Goal: Task Accomplishment & Management: Complete application form

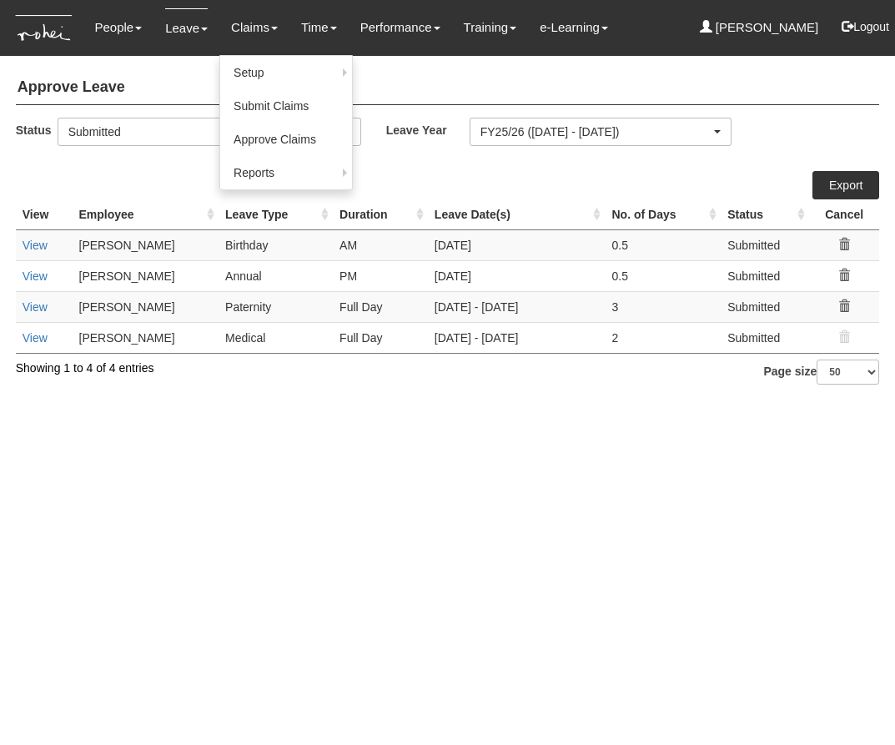
select select "50"
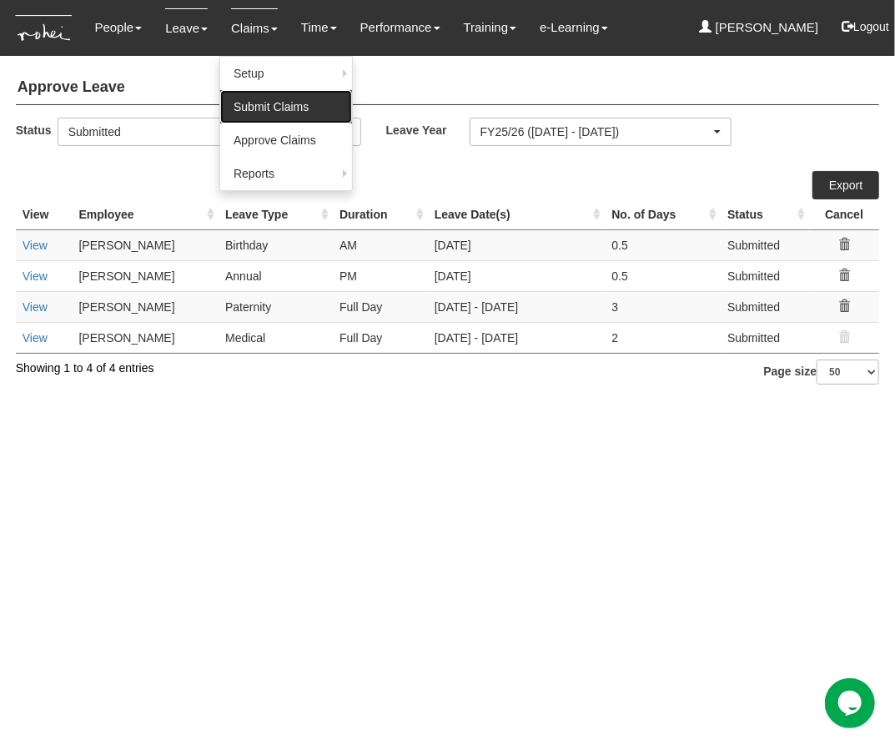
click at [265, 103] on link "Submit Claims" at bounding box center [286, 106] width 132 height 33
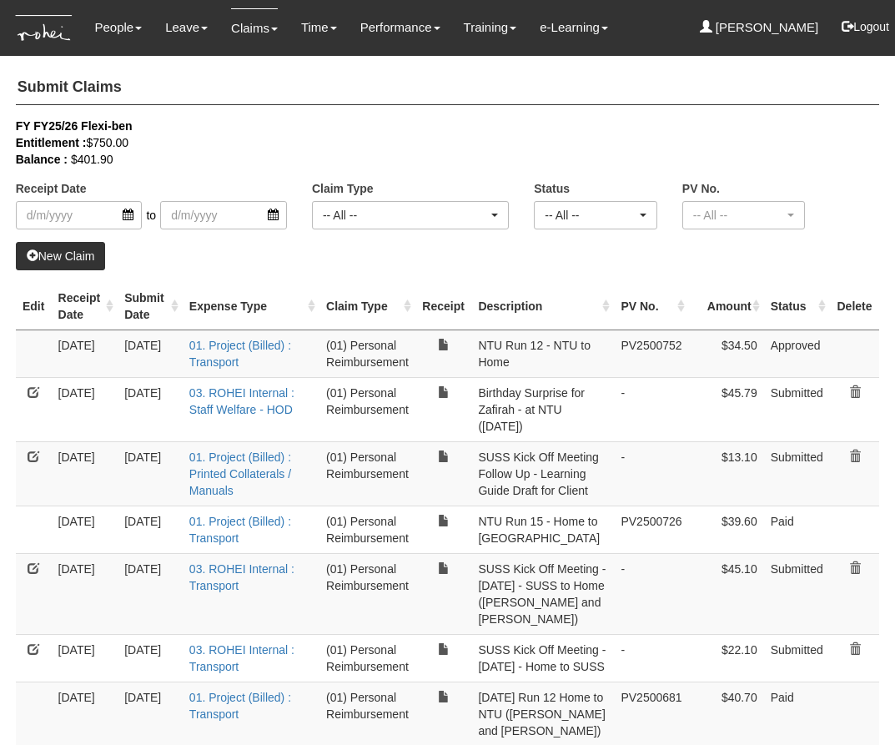
select select "50"
click at [78, 254] on link "New Claim" at bounding box center [61, 256] width 90 height 28
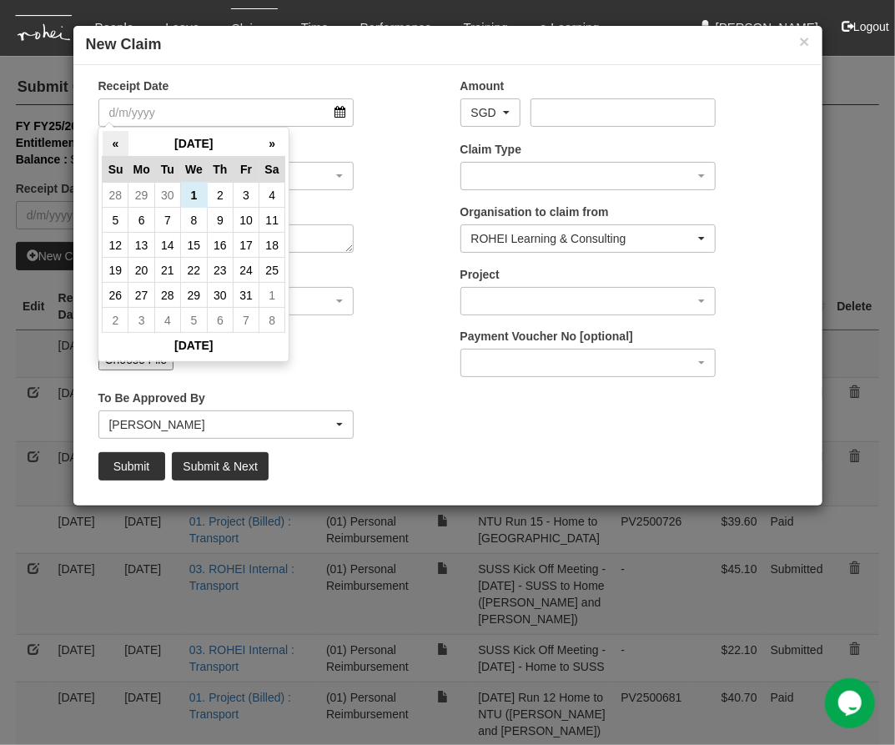
click at [120, 142] on th "«" at bounding box center [116, 144] width 26 height 26
click at [247, 275] on td "26" at bounding box center [247, 271] width 26 height 25
type input "[DATE]"
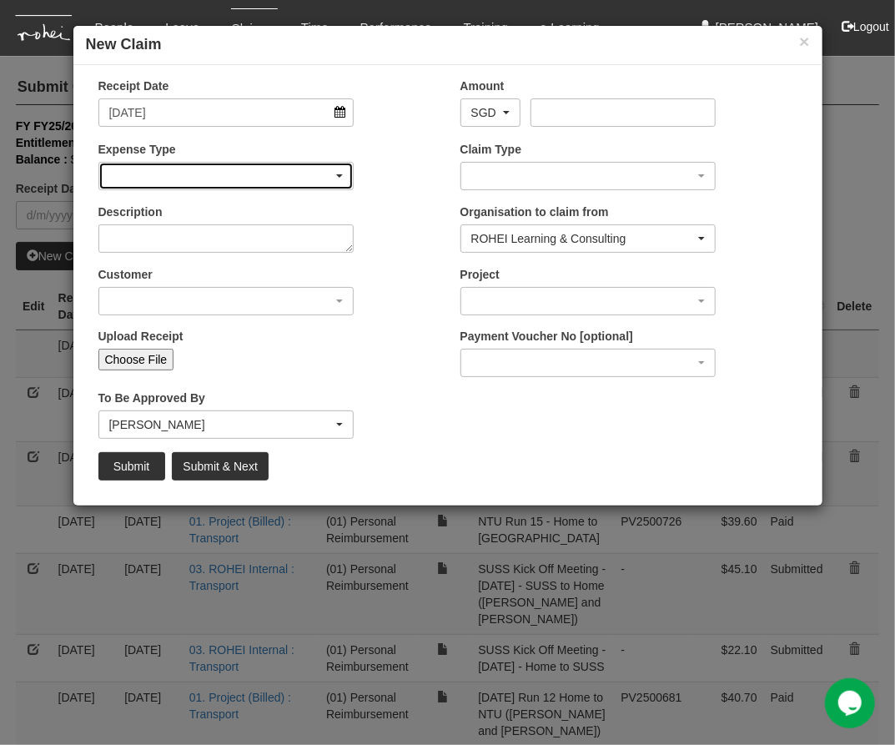
click at [247, 182] on div "button" at bounding box center [226, 176] width 254 height 27
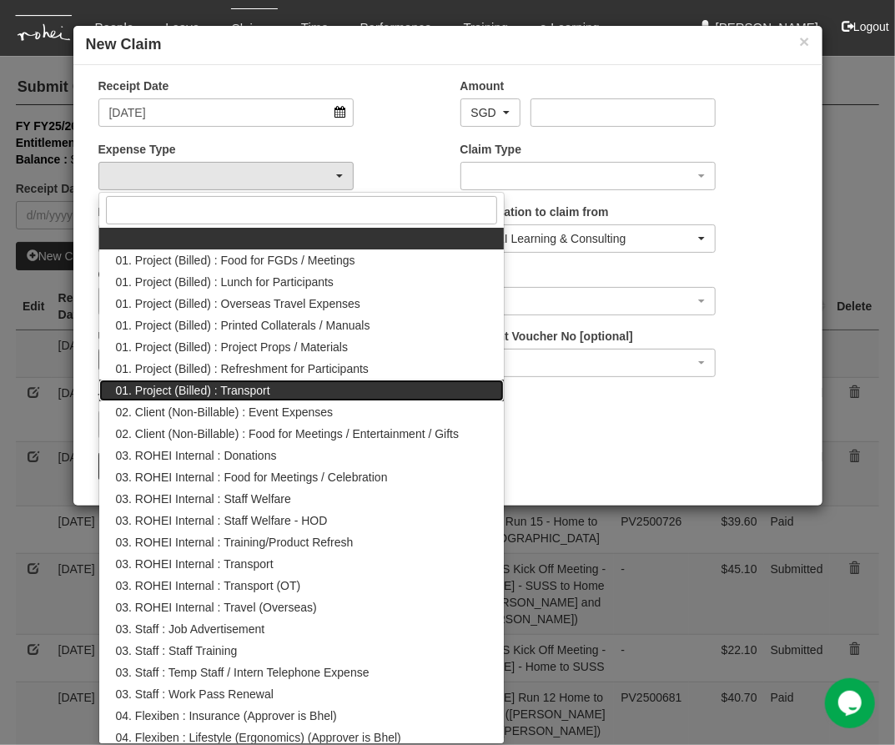
click at [295, 386] on link "01. Project (Billed) : Transport" at bounding box center [301, 391] width 405 height 22
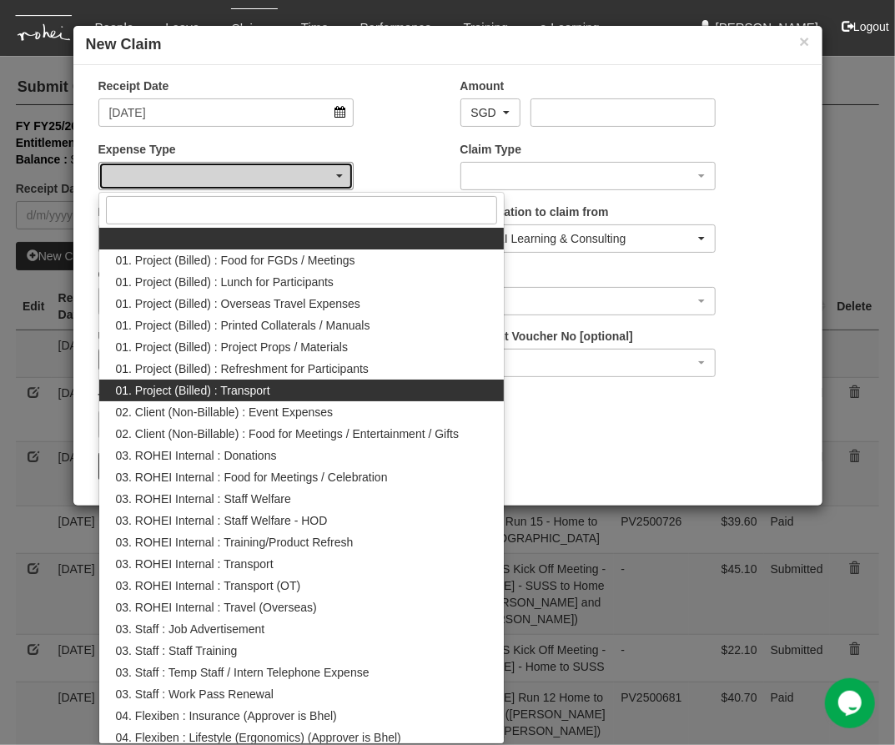
select select "135"
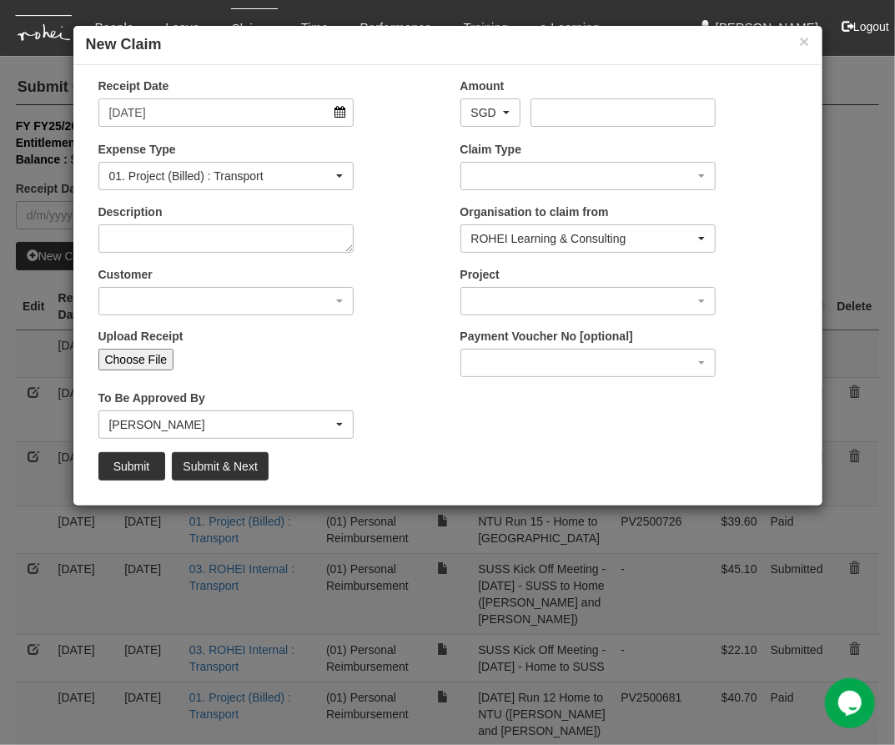
click at [157, 358] on input "Choose File" at bounding box center [136, 360] width 76 height 22
type input "C:\fakepath\NUHS [DATE] Cohort 6 | NUHS to Home .pdf"
type input "Choose Another File"
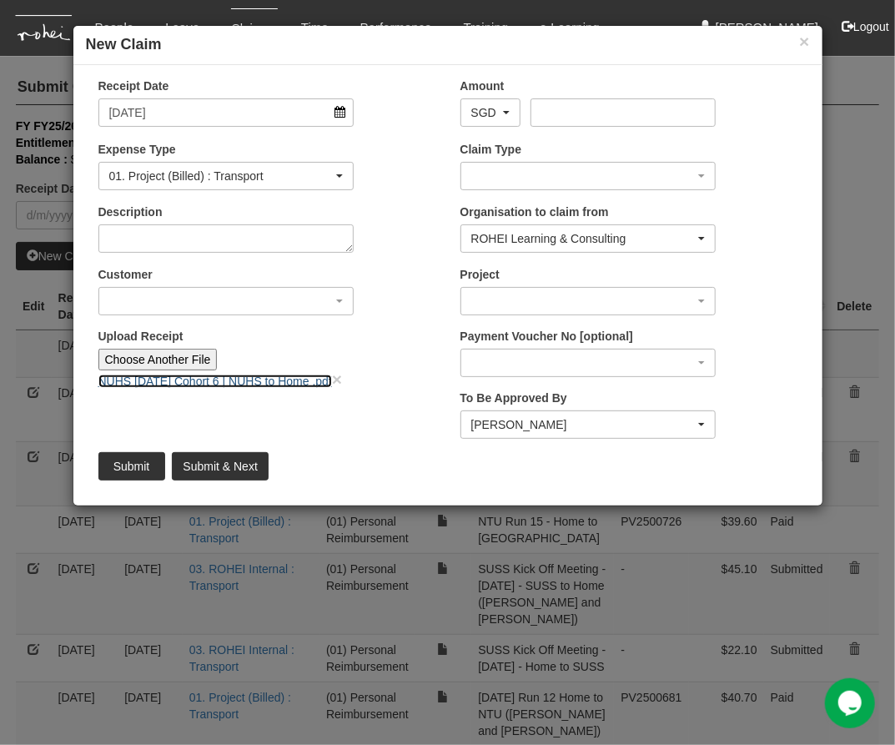
click at [216, 384] on link "NUHS [DATE] Cohort 6 | NUHS to Home .pdf" at bounding box center [215, 381] width 234 height 13
click at [622, 120] on input "Amount" at bounding box center [623, 112] width 185 height 28
type input "44.50"
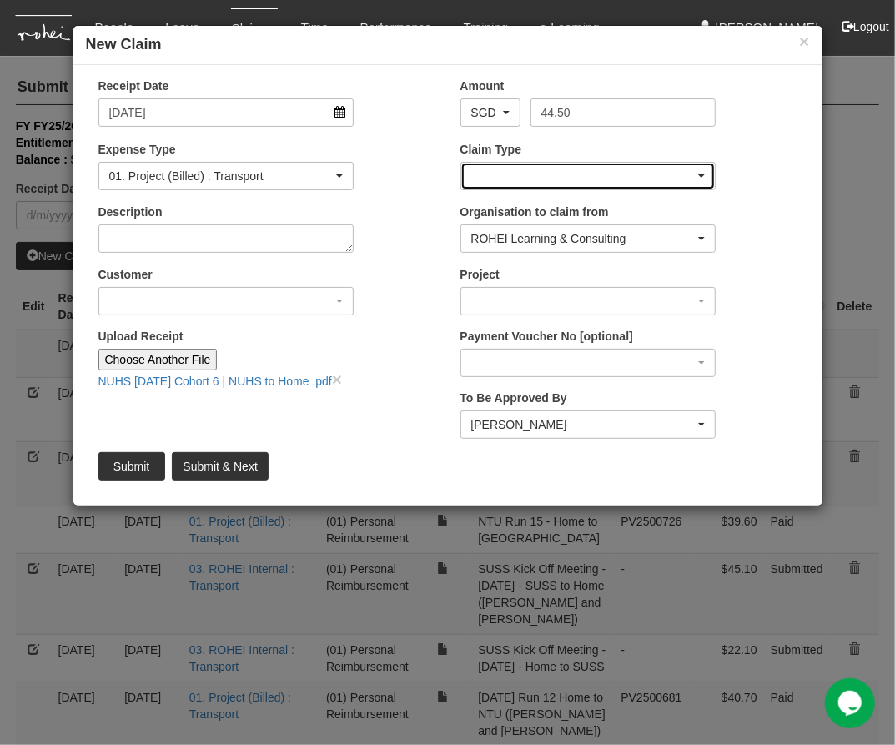
click at [629, 183] on div "button" at bounding box center [588, 176] width 254 height 27
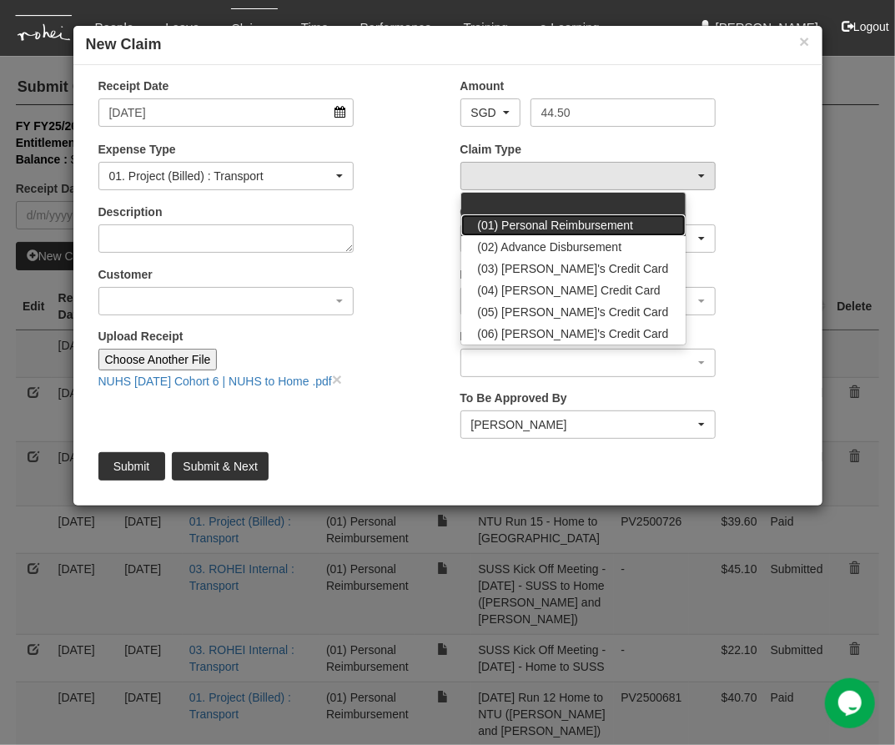
click at [599, 219] on span "(01) Personal Reimbursement" at bounding box center [556, 225] width 156 height 17
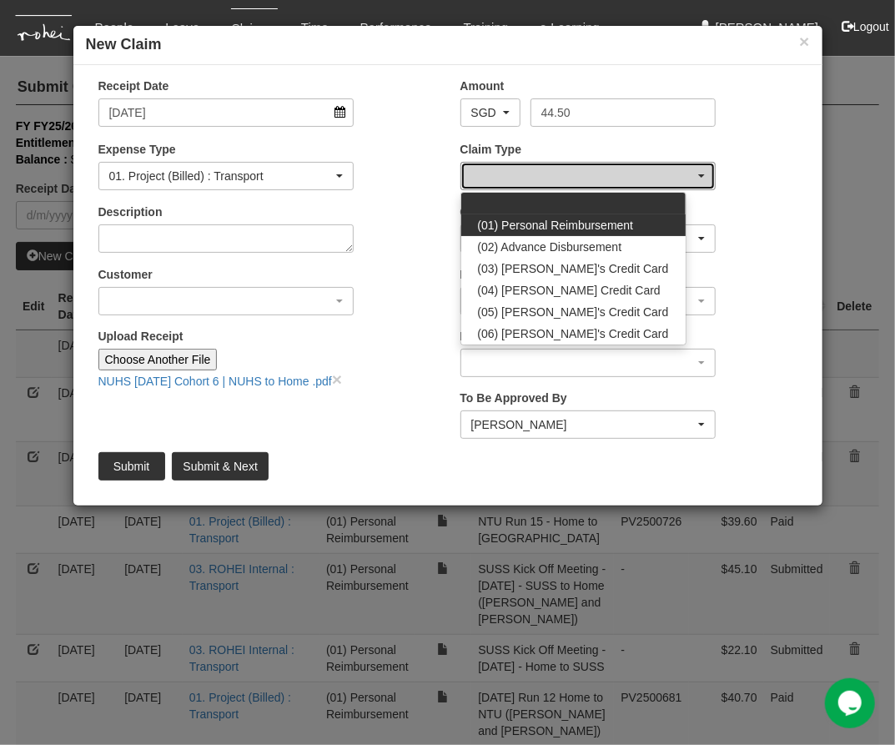
select select "14"
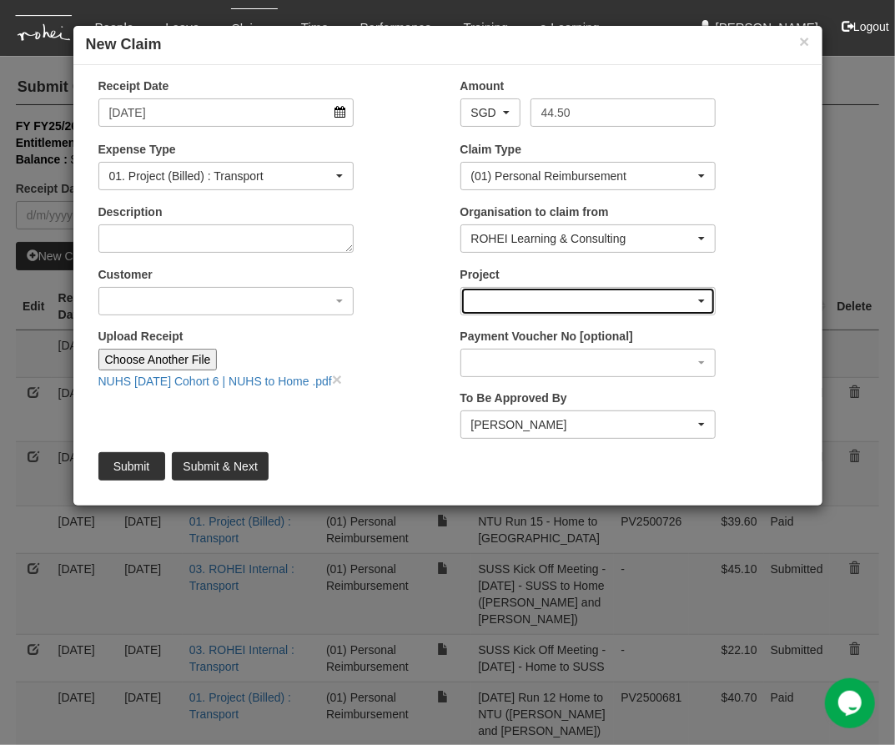
click at [530, 300] on div "button" at bounding box center [588, 301] width 254 height 27
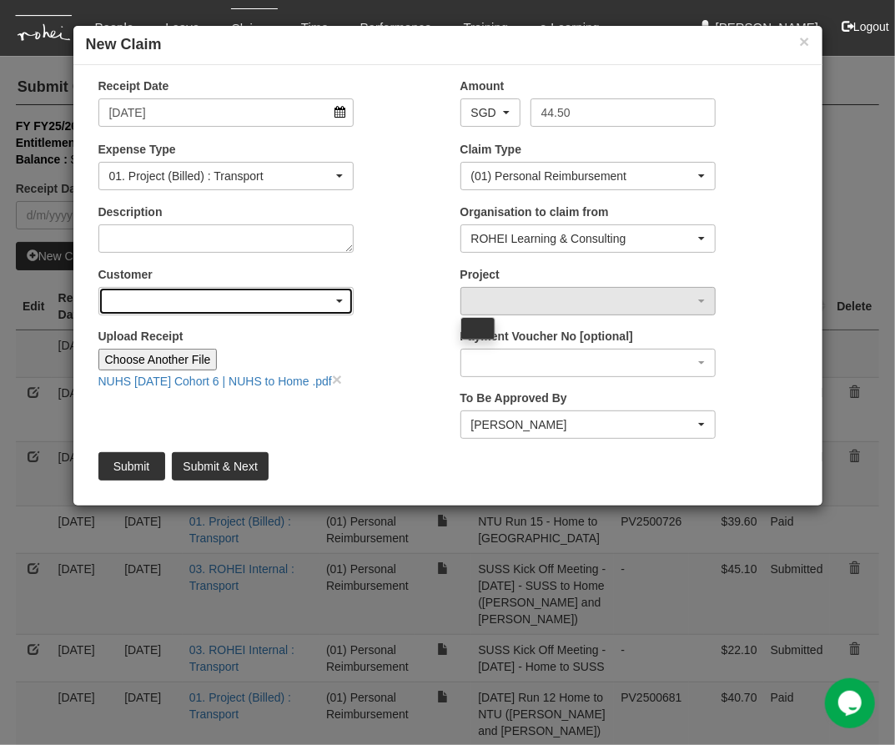
click at [235, 305] on div "button" at bounding box center [226, 301] width 254 height 27
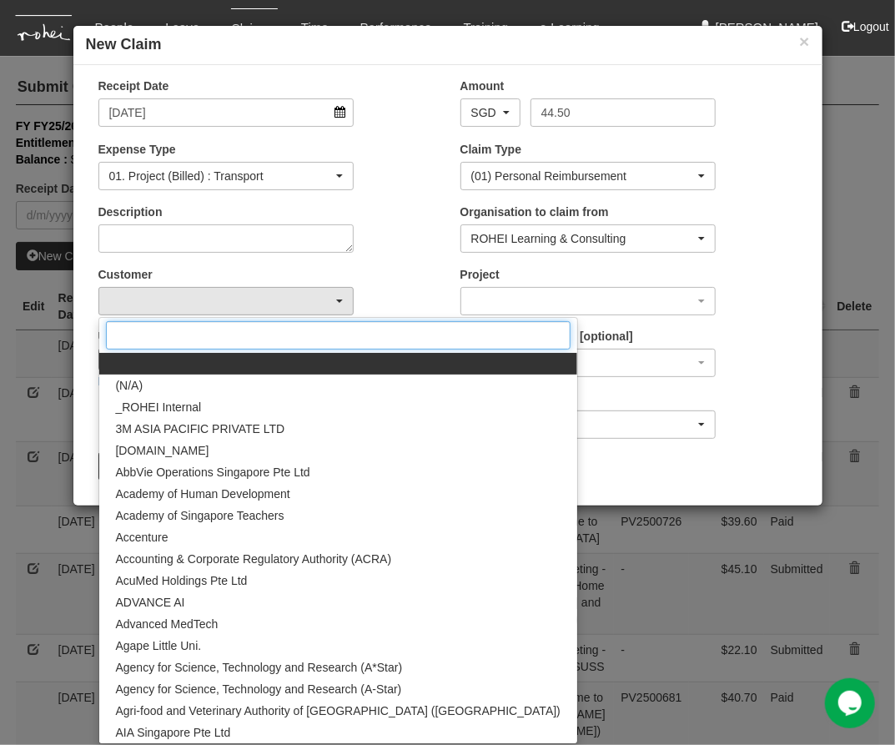
click at [231, 337] on input "Search" at bounding box center [338, 335] width 465 height 28
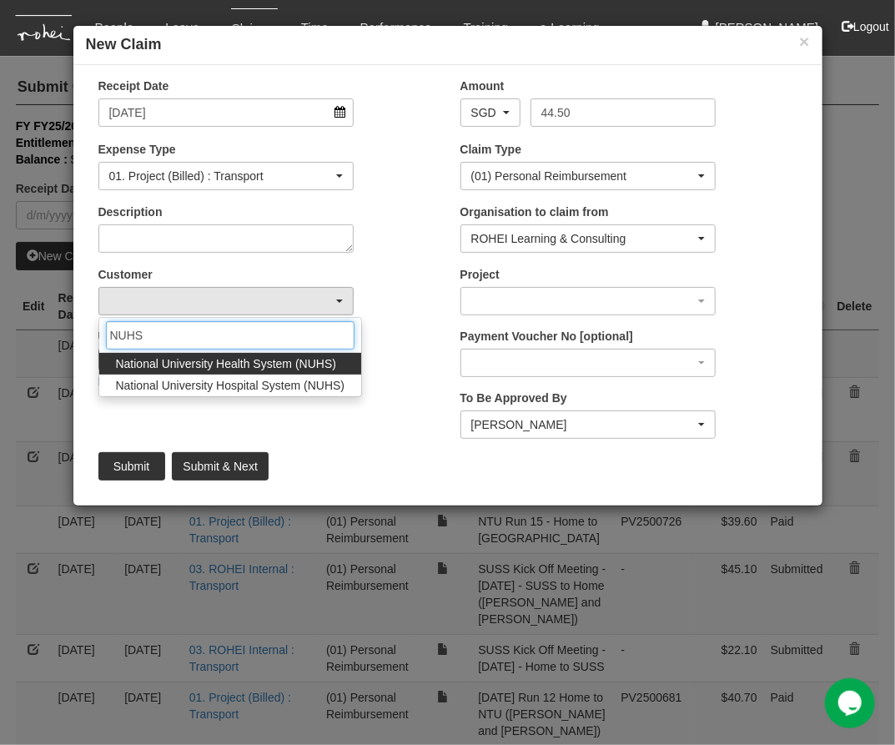
type input "NUHS"
click at [258, 364] on span "National University Health System (NUHS)" at bounding box center [226, 363] width 221 height 17
select select "606"
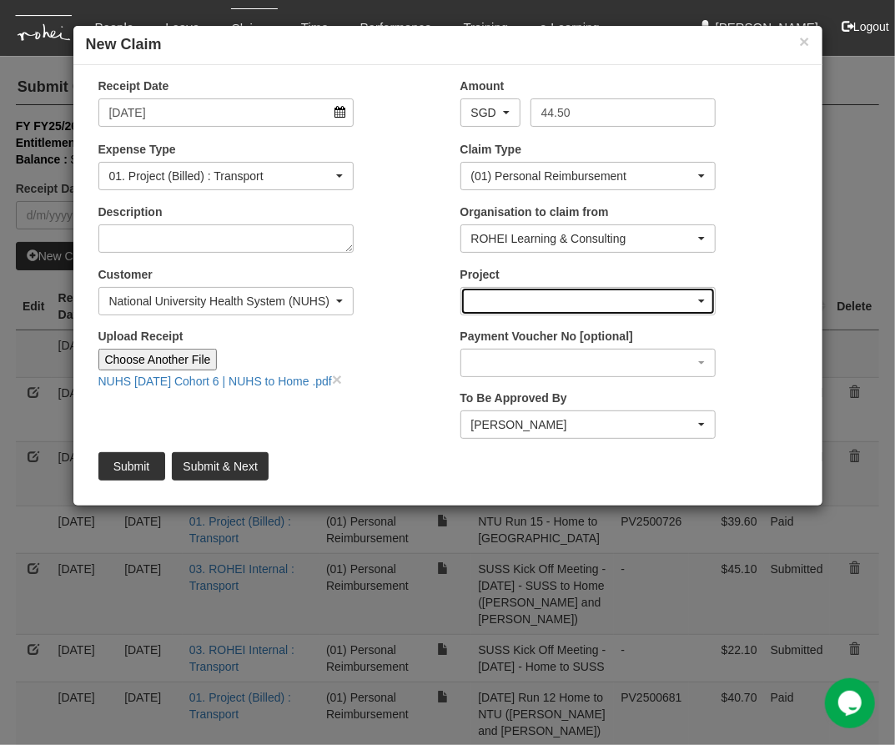
click at [485, 298] on div "button" at bounding box center [588, 301] width 254 height 27
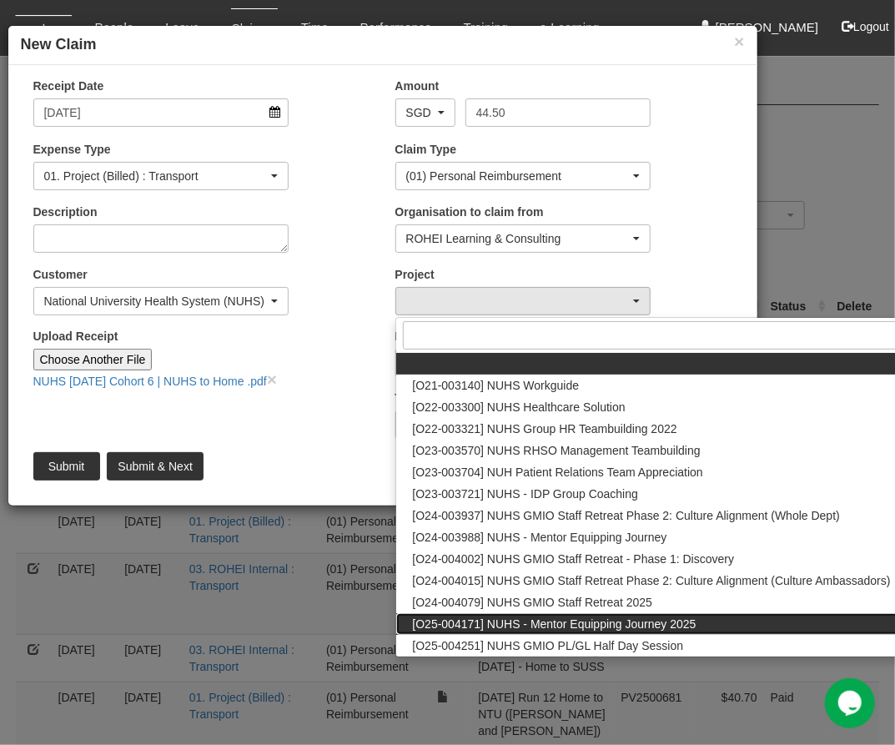
click at [531, 627] on span "[O25-004171] NUHS - Mentor Equipping Journey 2025" at bounding box center [555, 624] width 284 height 17
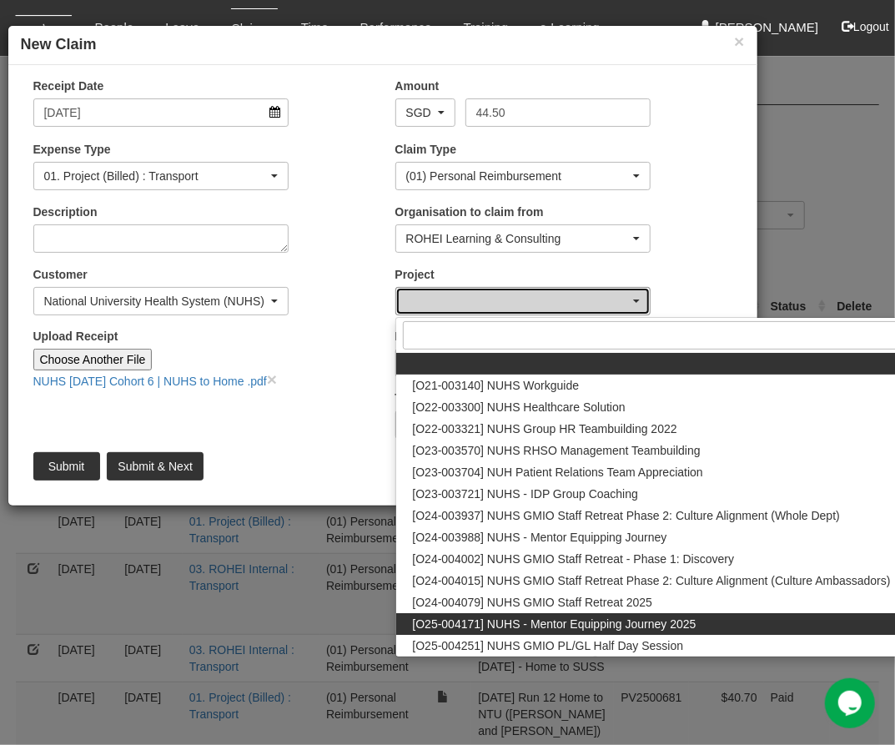
select select "2795"
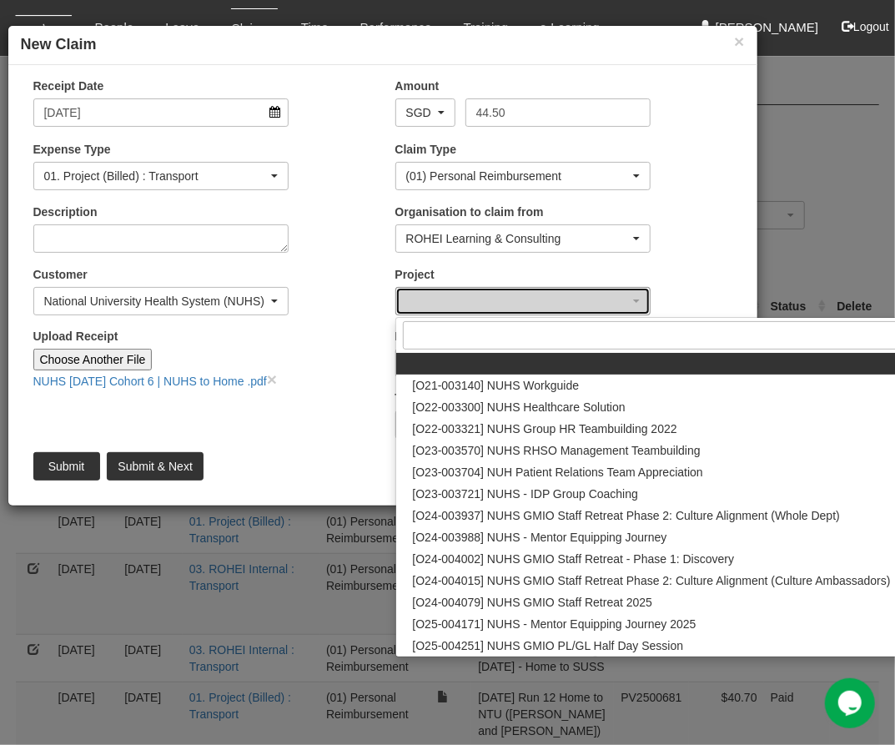
scroll to position [0, 0]
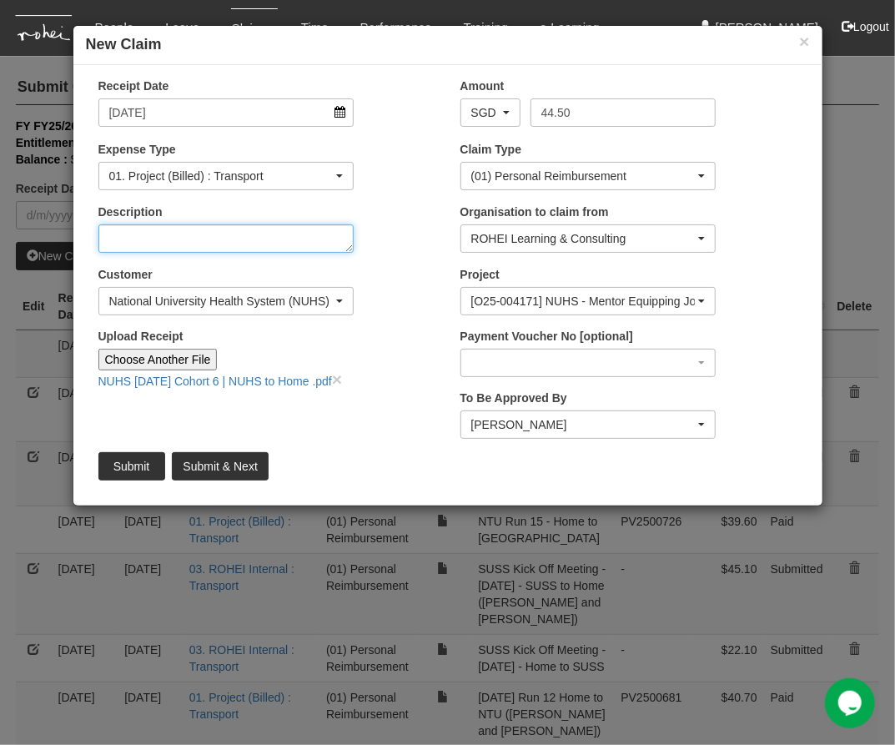
click at [201, 236] on textarea "Description" at bounding box center [226, 238] width 256 height 28
type textarea "EXT NUHS Mentor Equipping Journey Cohort 6 - NUHS to Home"
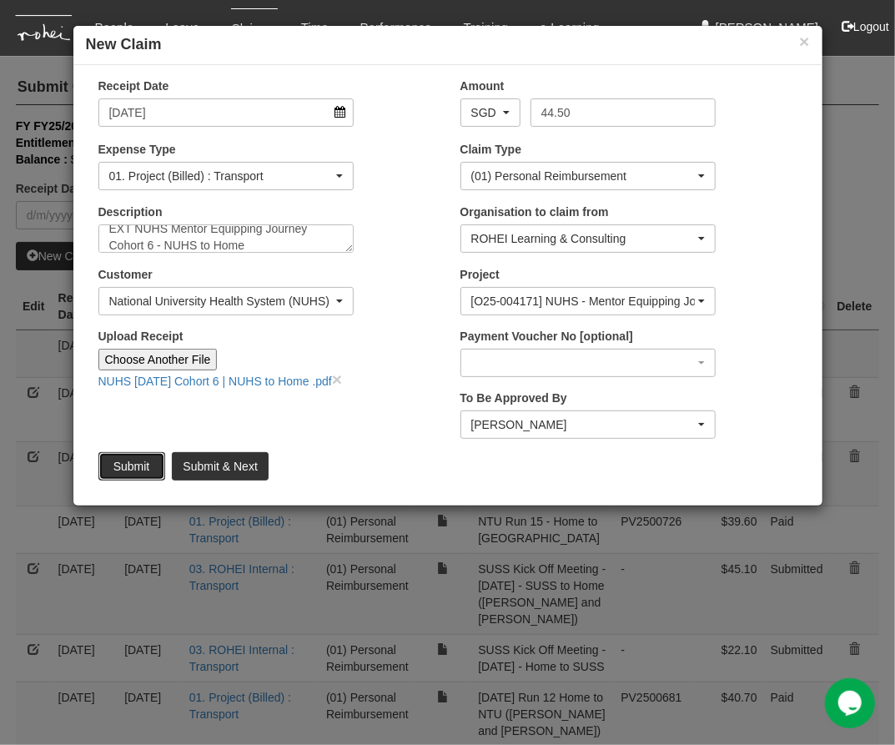
click at [142, 469] on input "Submit" at bounding box center [131, 466] width 67 height 28
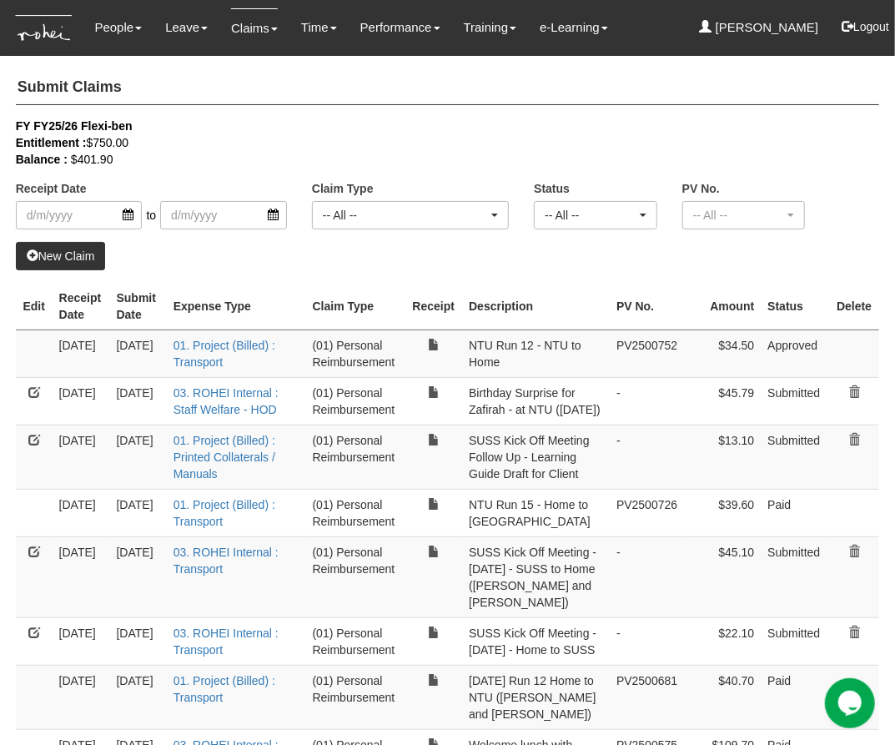
click at [355, 295] on th "Claim Type" at bounding box center [355, 307] width 99 height 48
select select "50"
